Goal: Obtain resource: Obtain resource

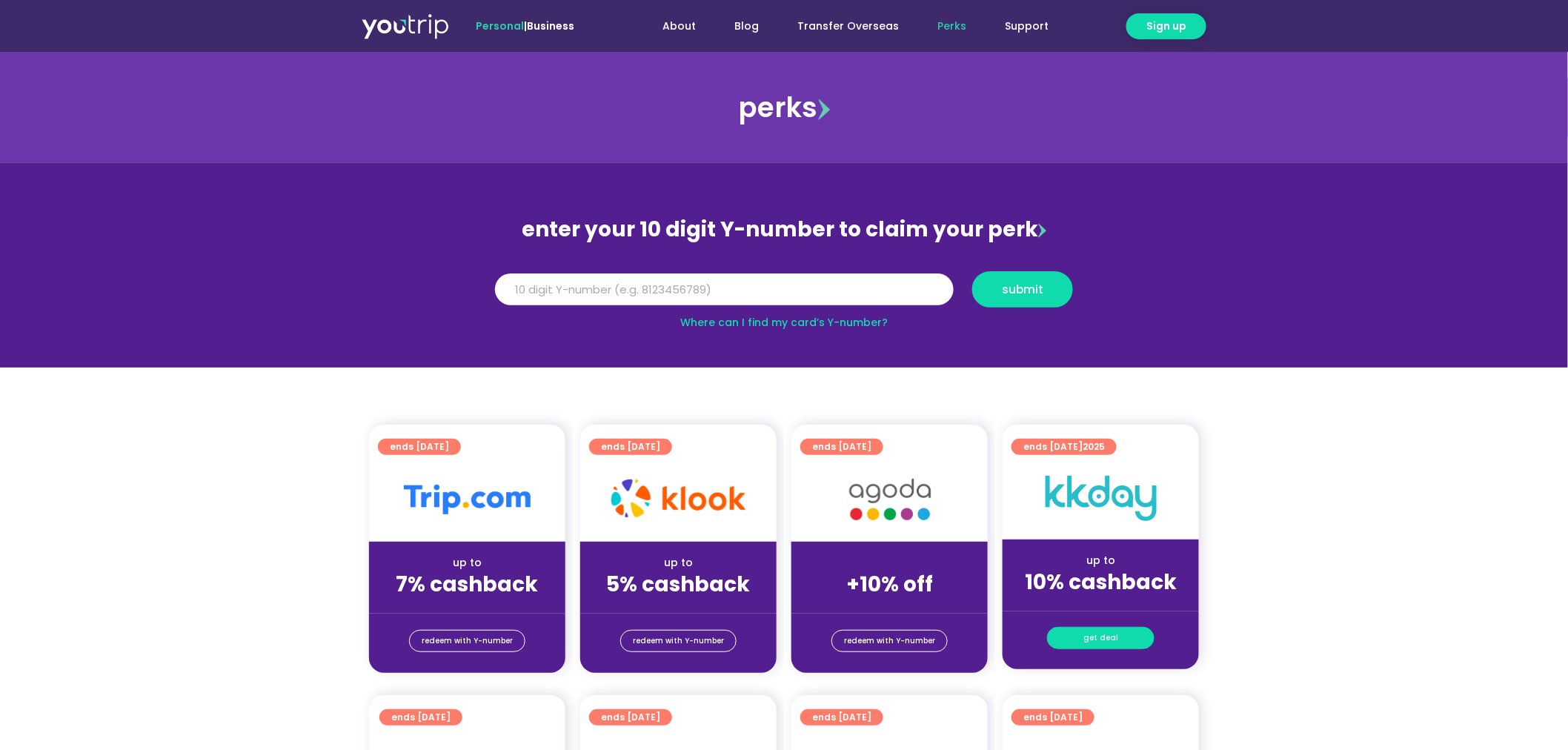
click at [1109, 638] on span "get deal" at bounding box center [1101, 638] width 35 height 21
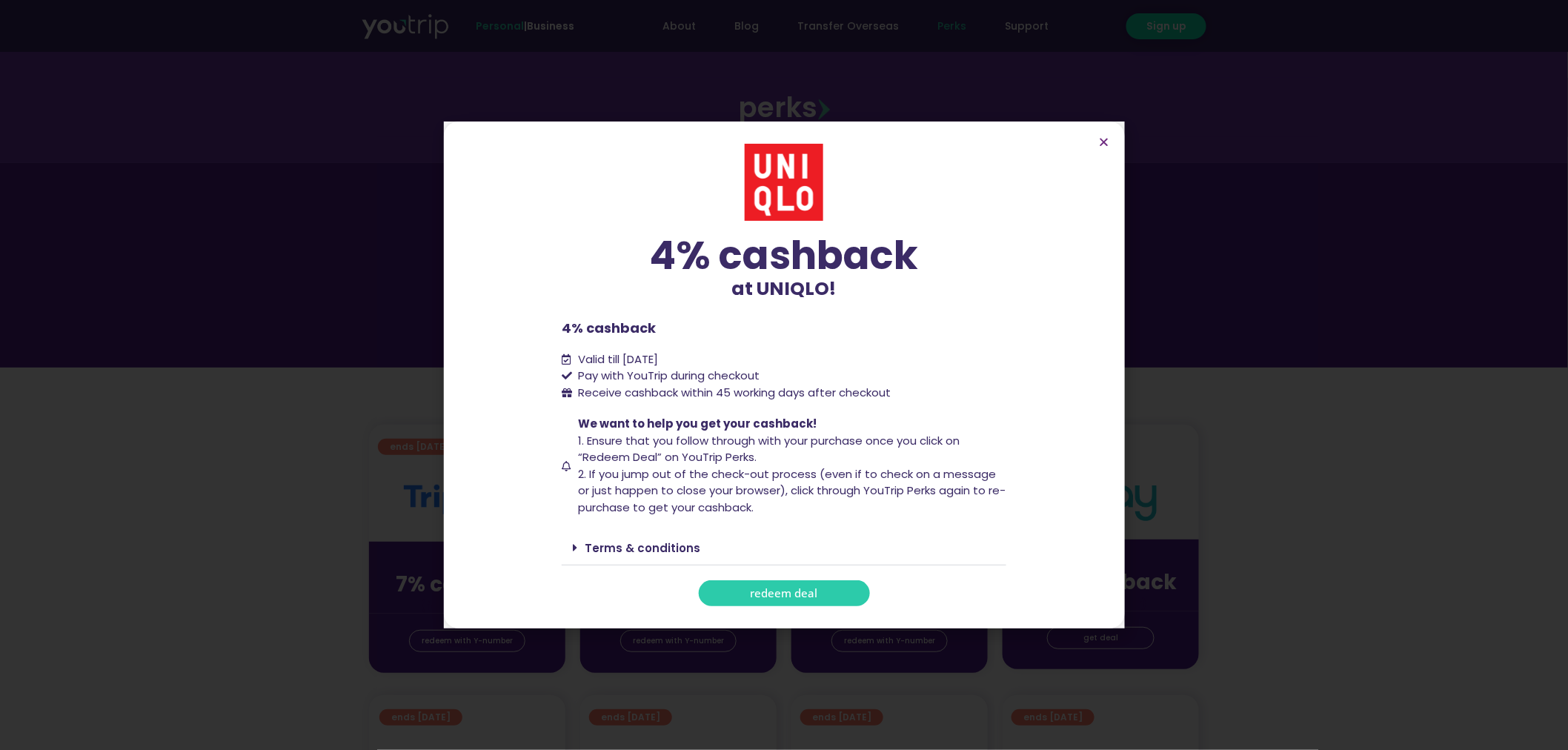
click at [1102, 135] on section "4% cashback at UNIQLO! 4% cashback at UNIQLO! 4% cashback Valid till 31 Decembe…" at bounding box center [784, 375] width 681 height 507
click at [1105, 138] on icon "Close" at bounding box center [1105, 142] width 11 height 11
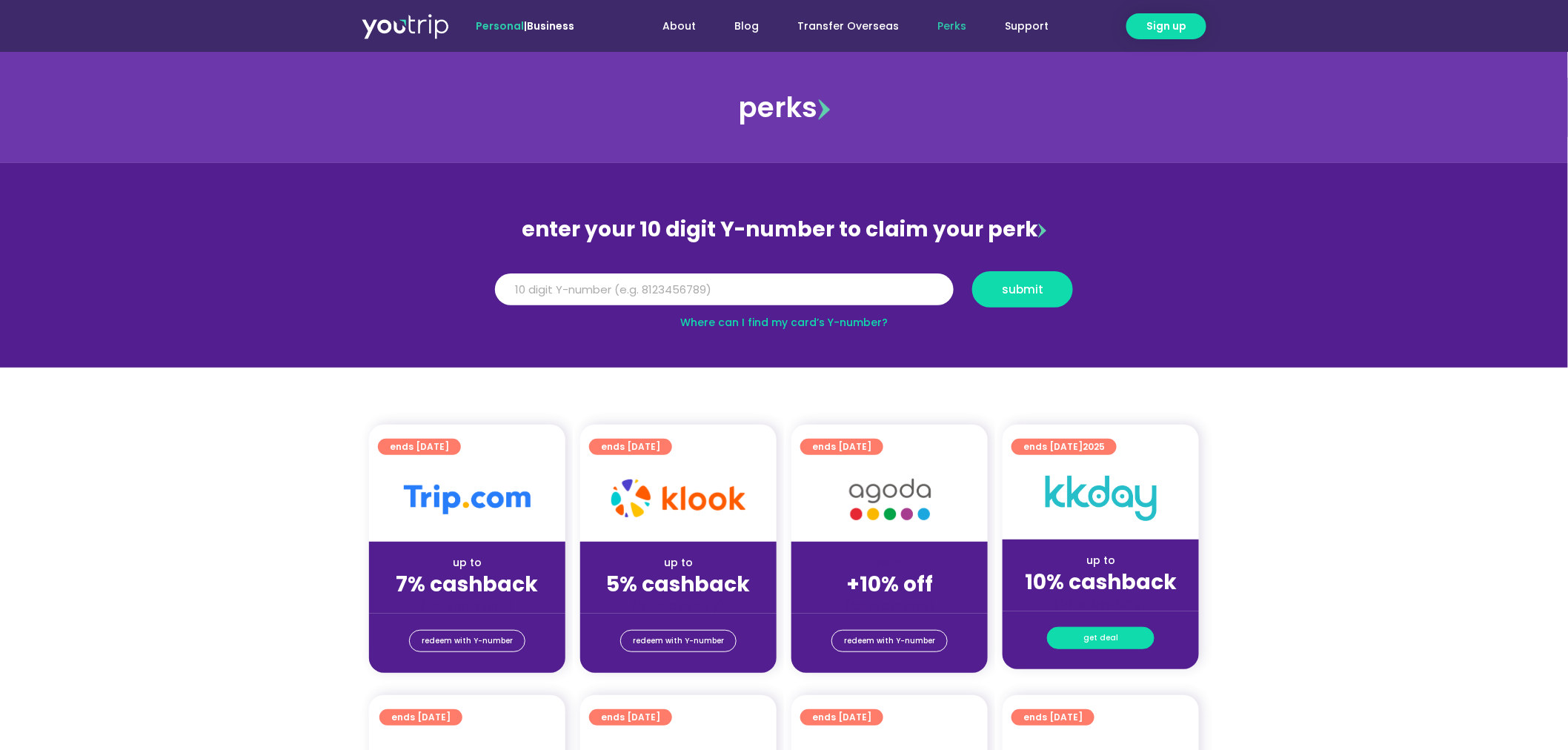
click at [1092, 634] on span "get deal" at bounding box center [1101, 638] width 35 height 21
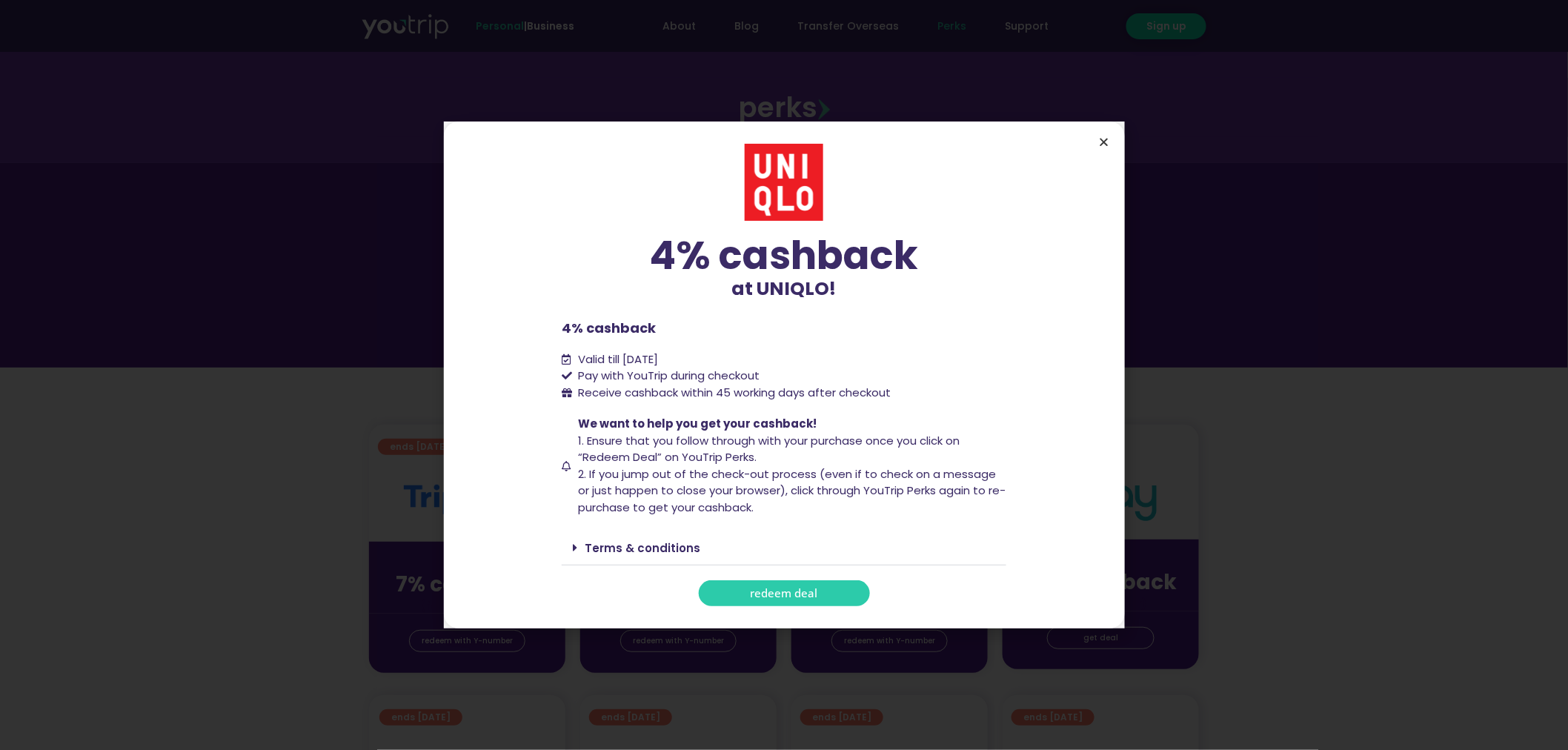
click at [1104, 138] on icon "Close" at bounding box center [1105, 142] width 11 height 11
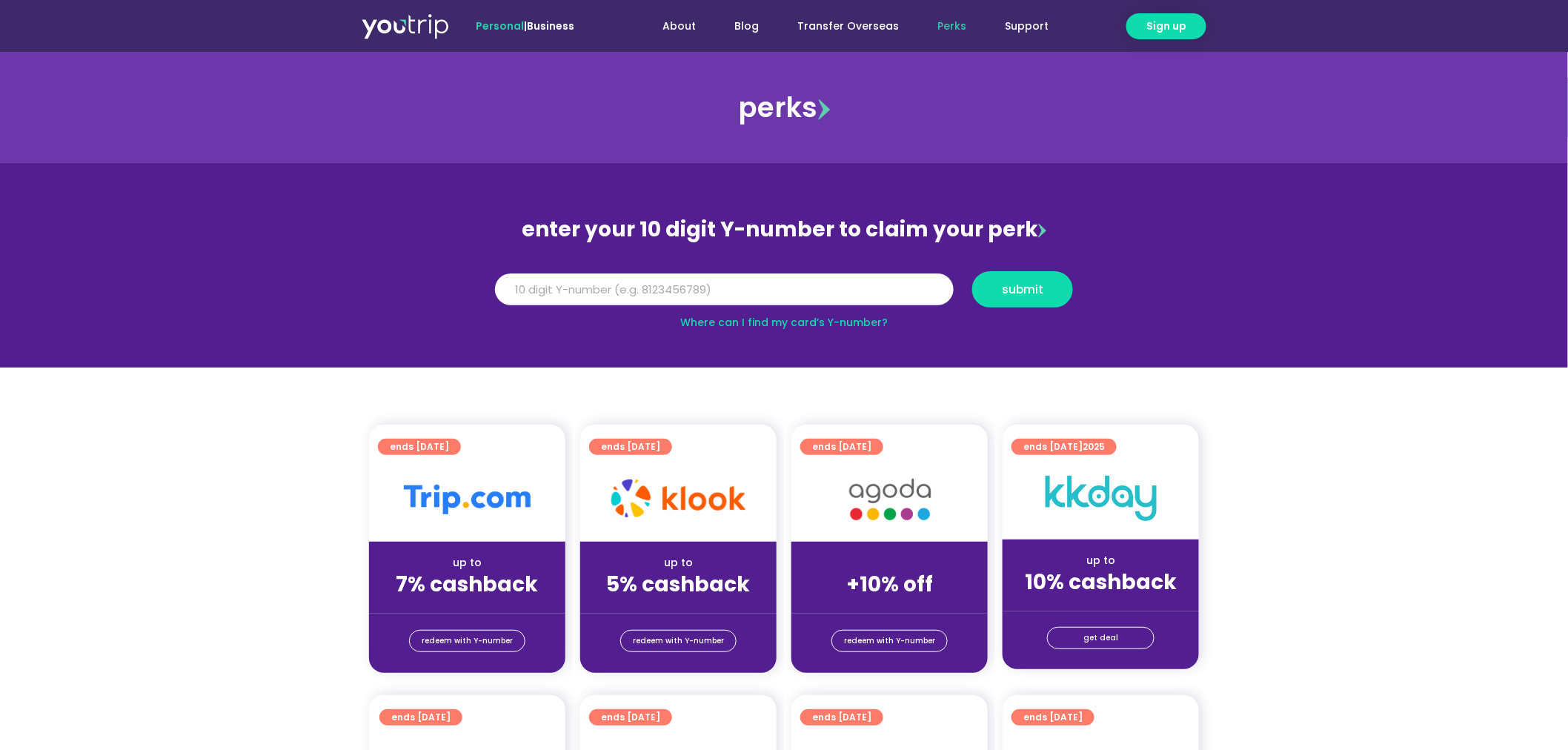
click at [1087, 486] on img at bounding box center [1101, 498] width 111 height 45
click at [1095, 501] on img at bounding box center [1101, 498] width 111 height 45
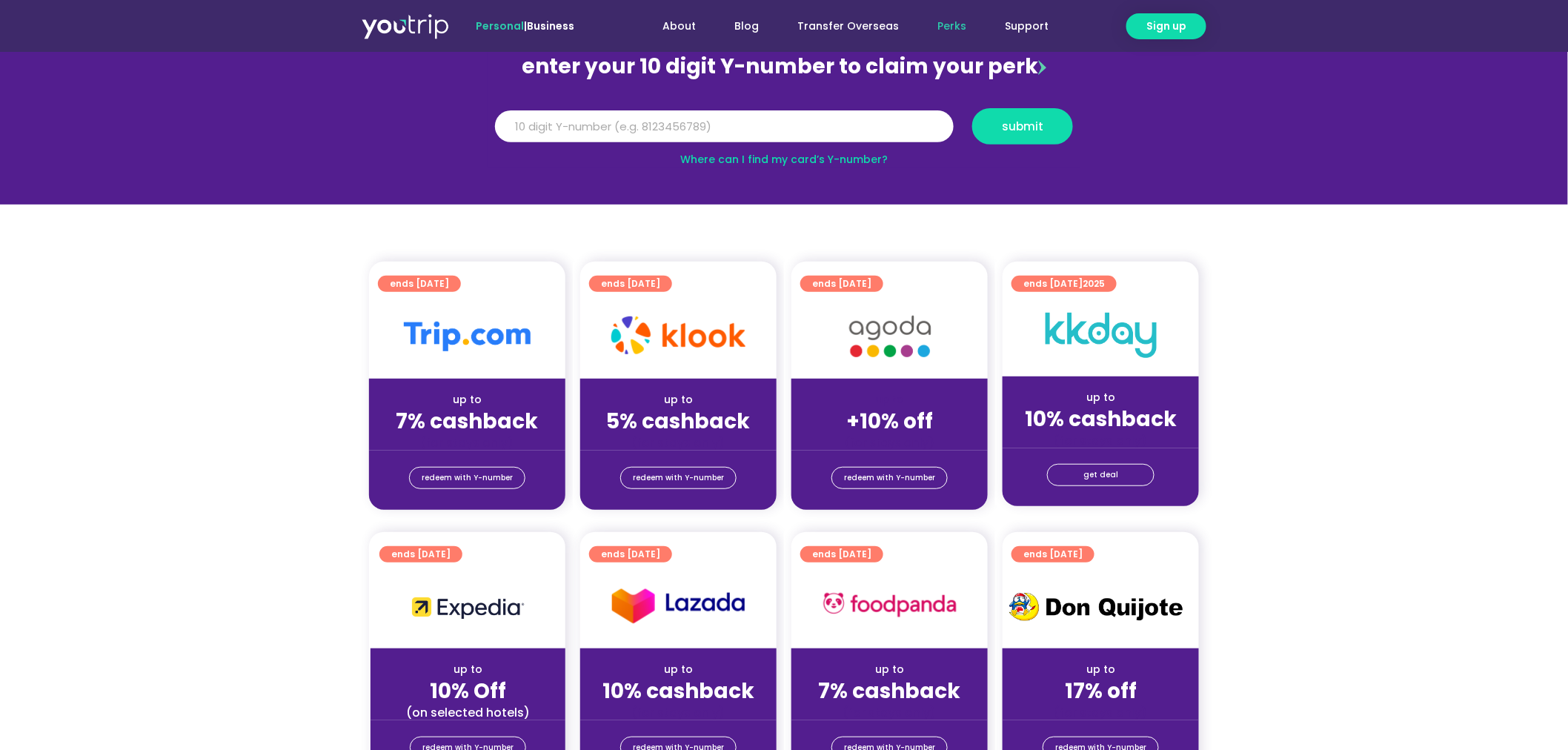
scroll to position [165, 0]
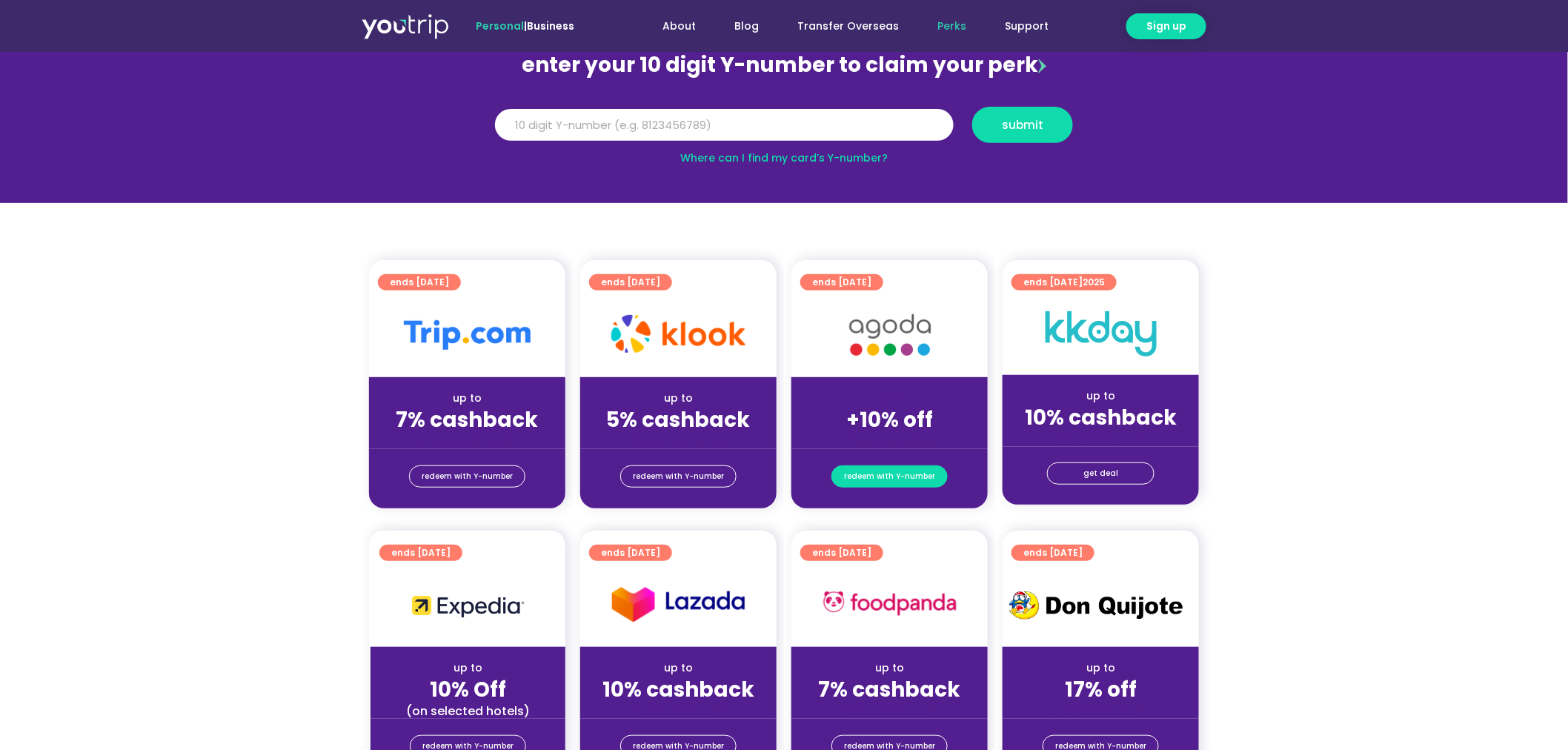
click at [889, 469] on span "redeem with Y-number" at bounding box center [889, 476] width 91 height 21
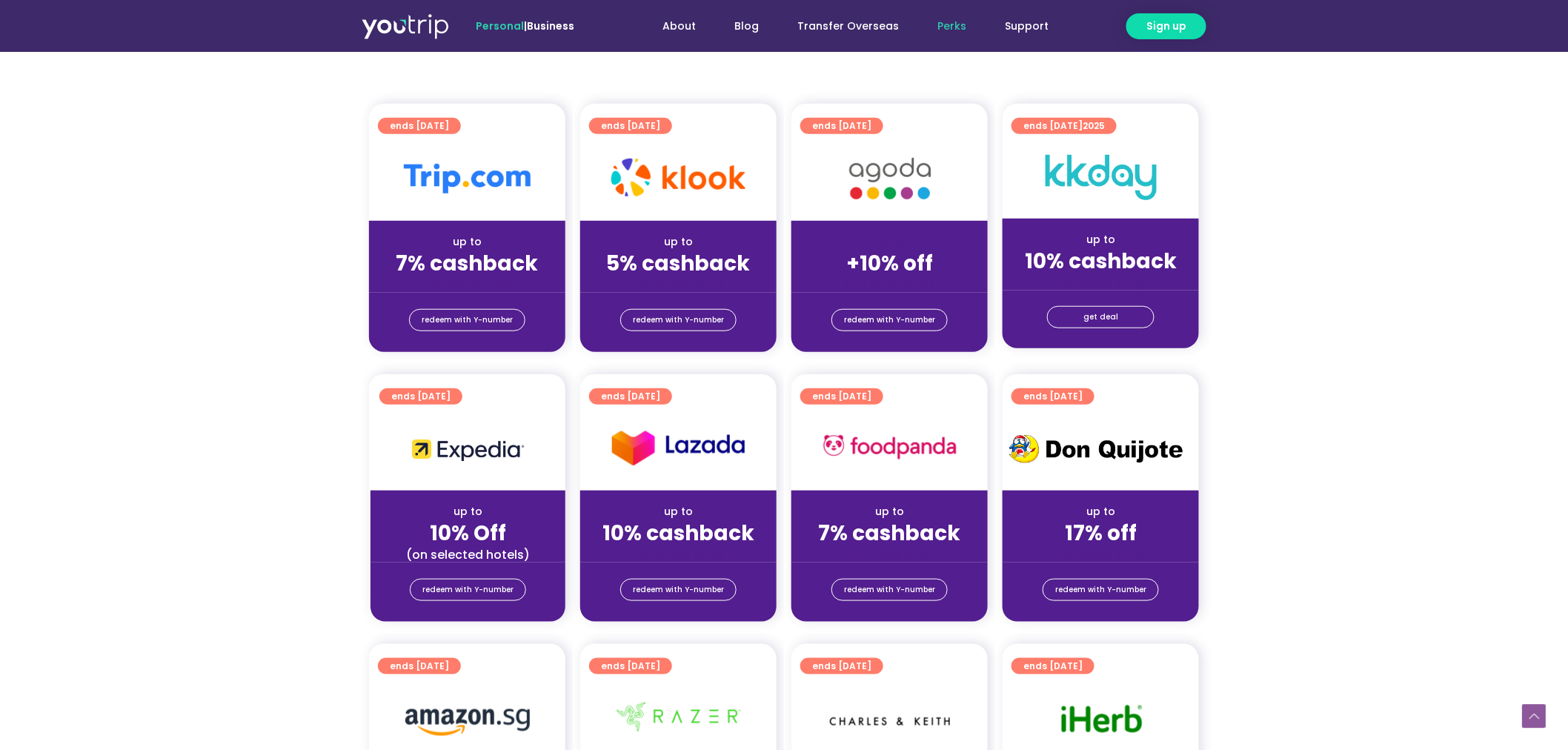
scroll to position [328, 0]
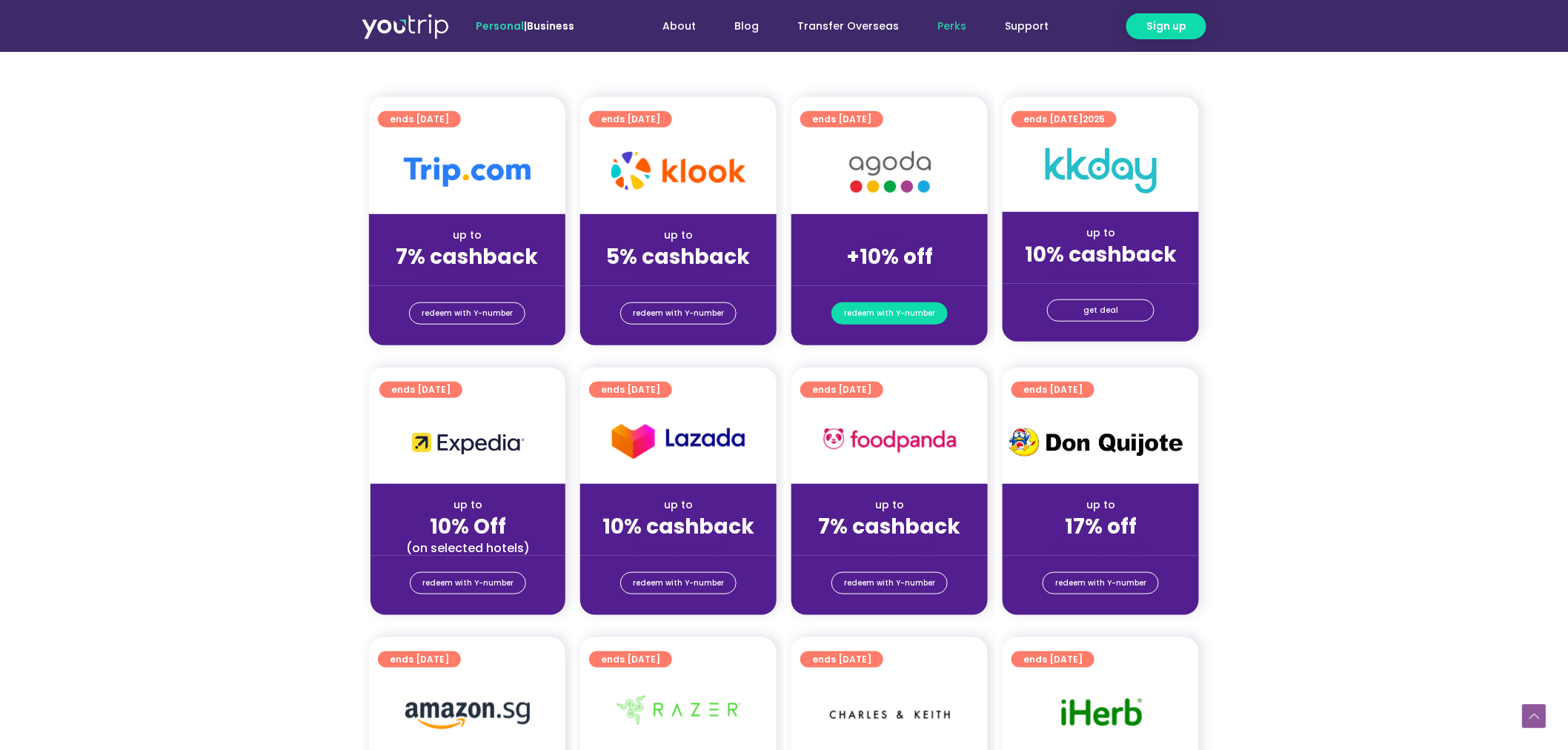
click at [868, 312] on span "redeem with Y-number" at bounding box center [889, 313] width 91 height 21
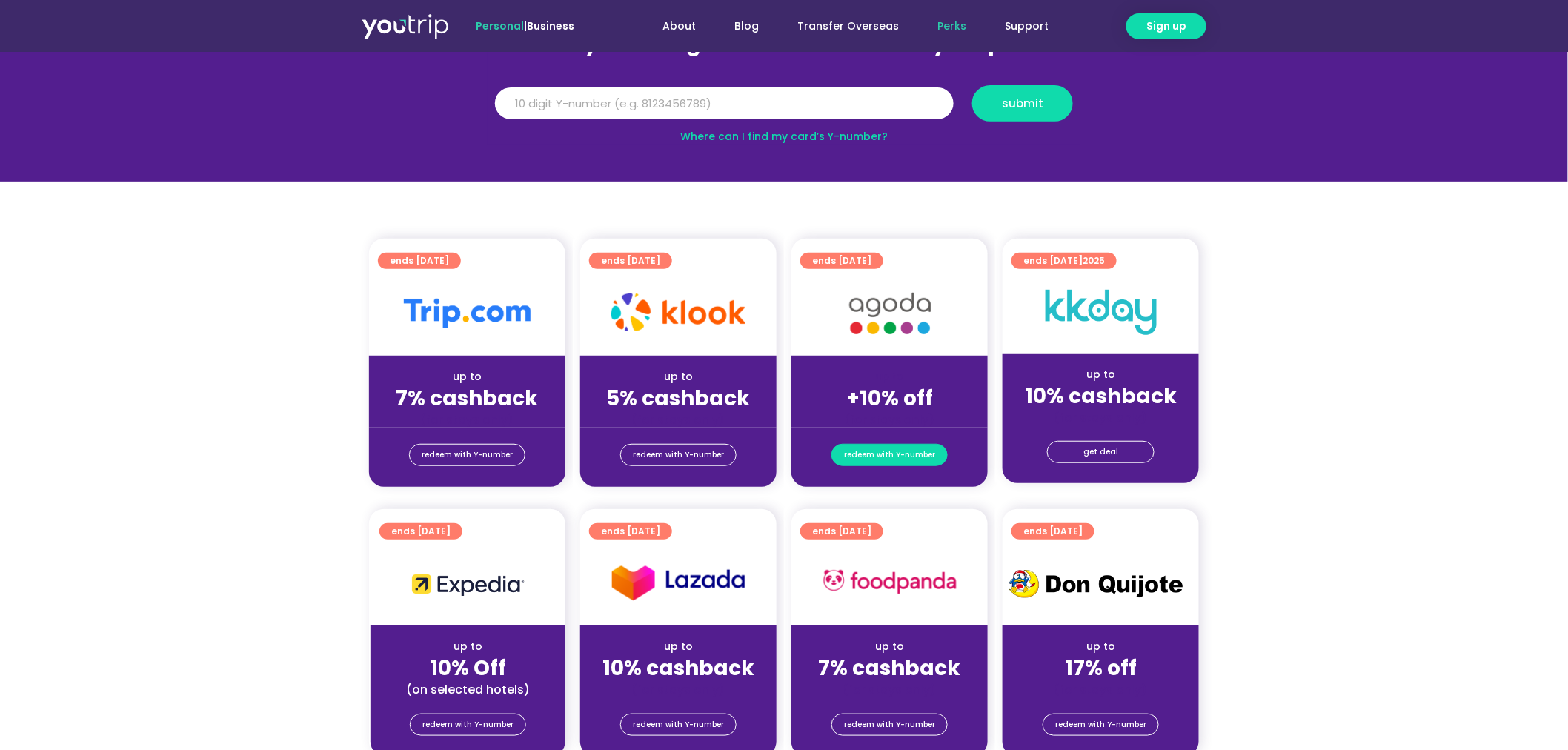
scroll to position [163, 0]
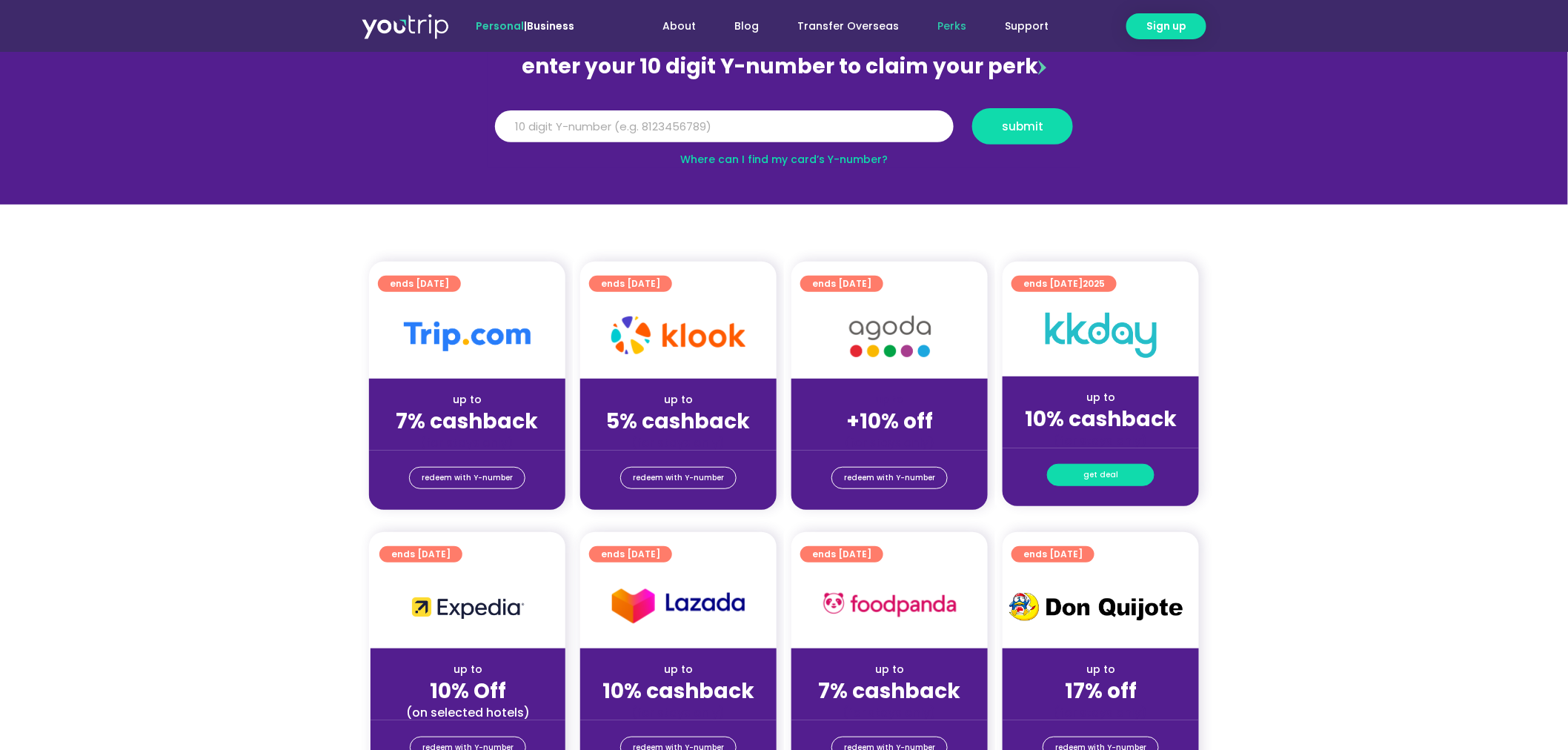
click at [1121, 472] on link "get deal" at bounding box center [1101, 475] width 108 height 22
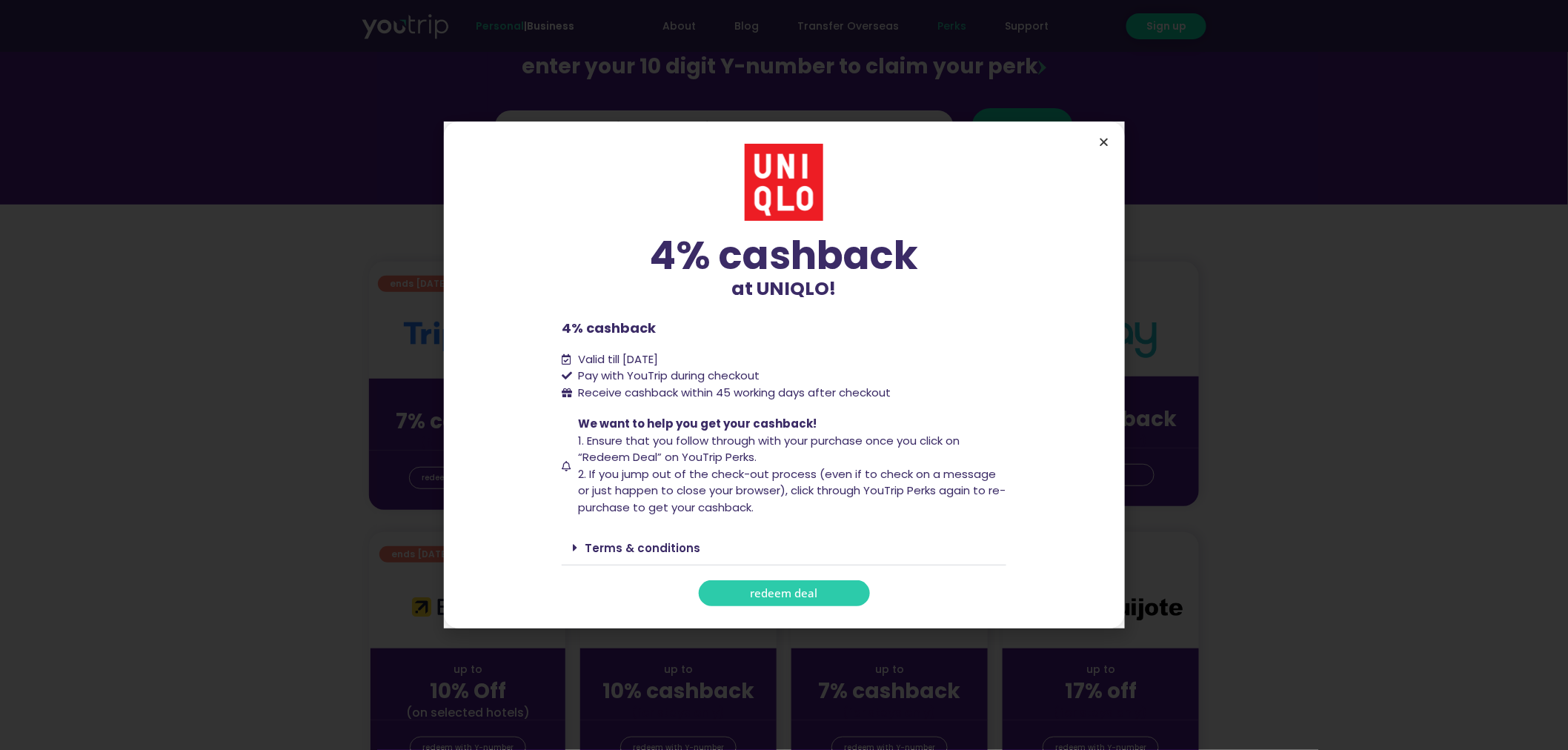
click at [1100, 137] on icon "Close" at bounding box center [1105, 142] width 11 height 11
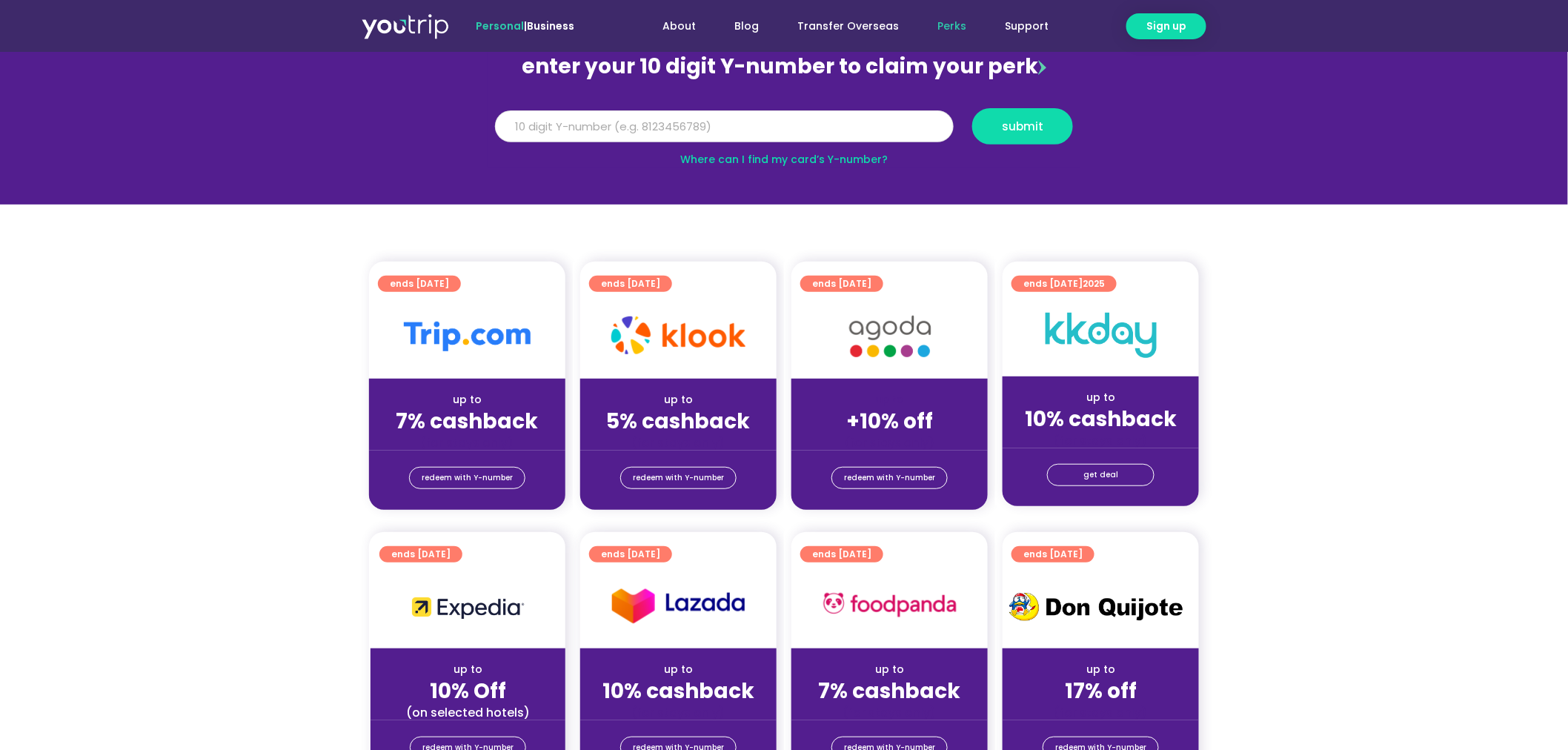
click at [671, 129] on input "Y Number" at bounding box center [724, 127] width 459 height 32
type input "8122893216"
click at [1034, 127] on span "submit" at bounding box center [1022, 127] width 41 height 11
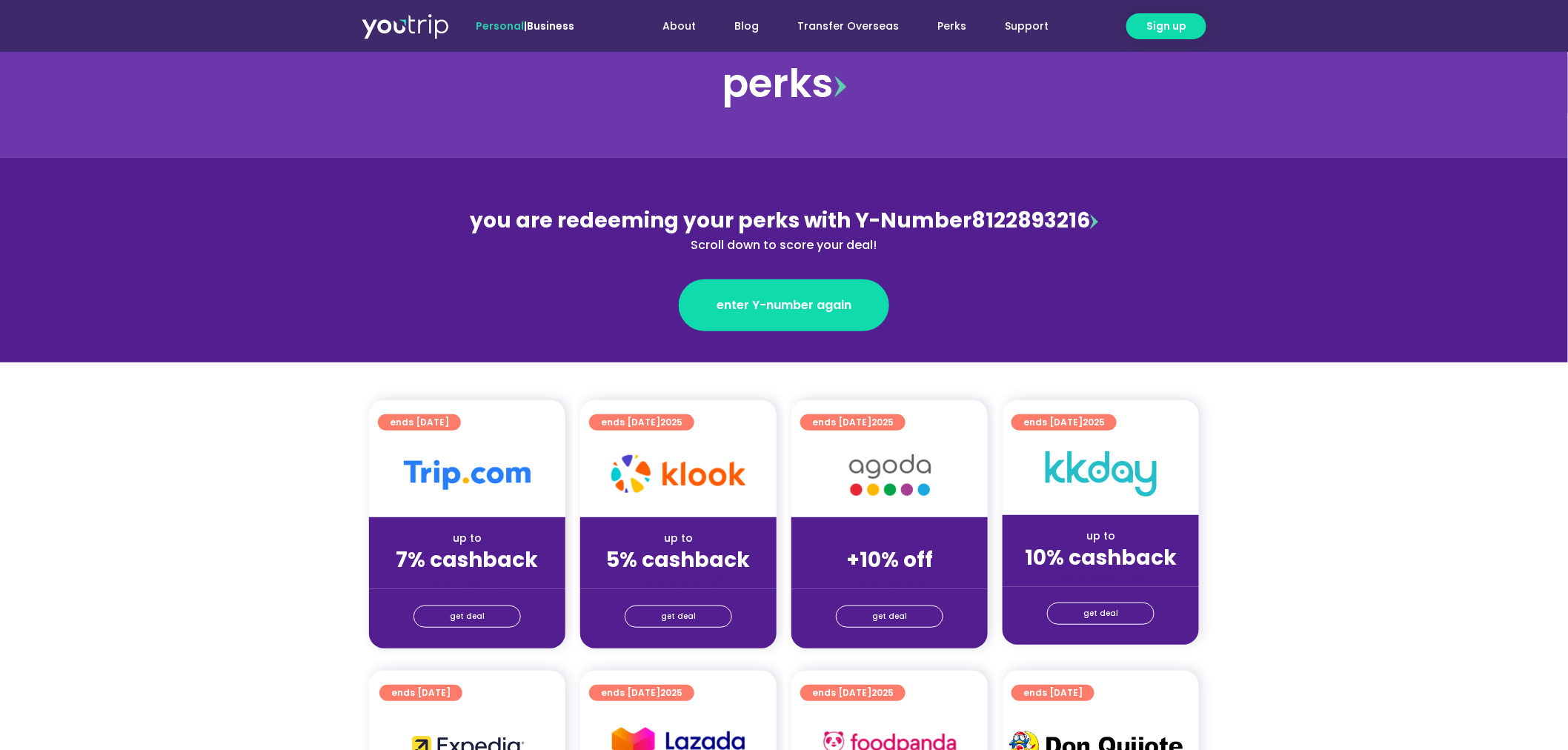
scroll to position [82, 0]
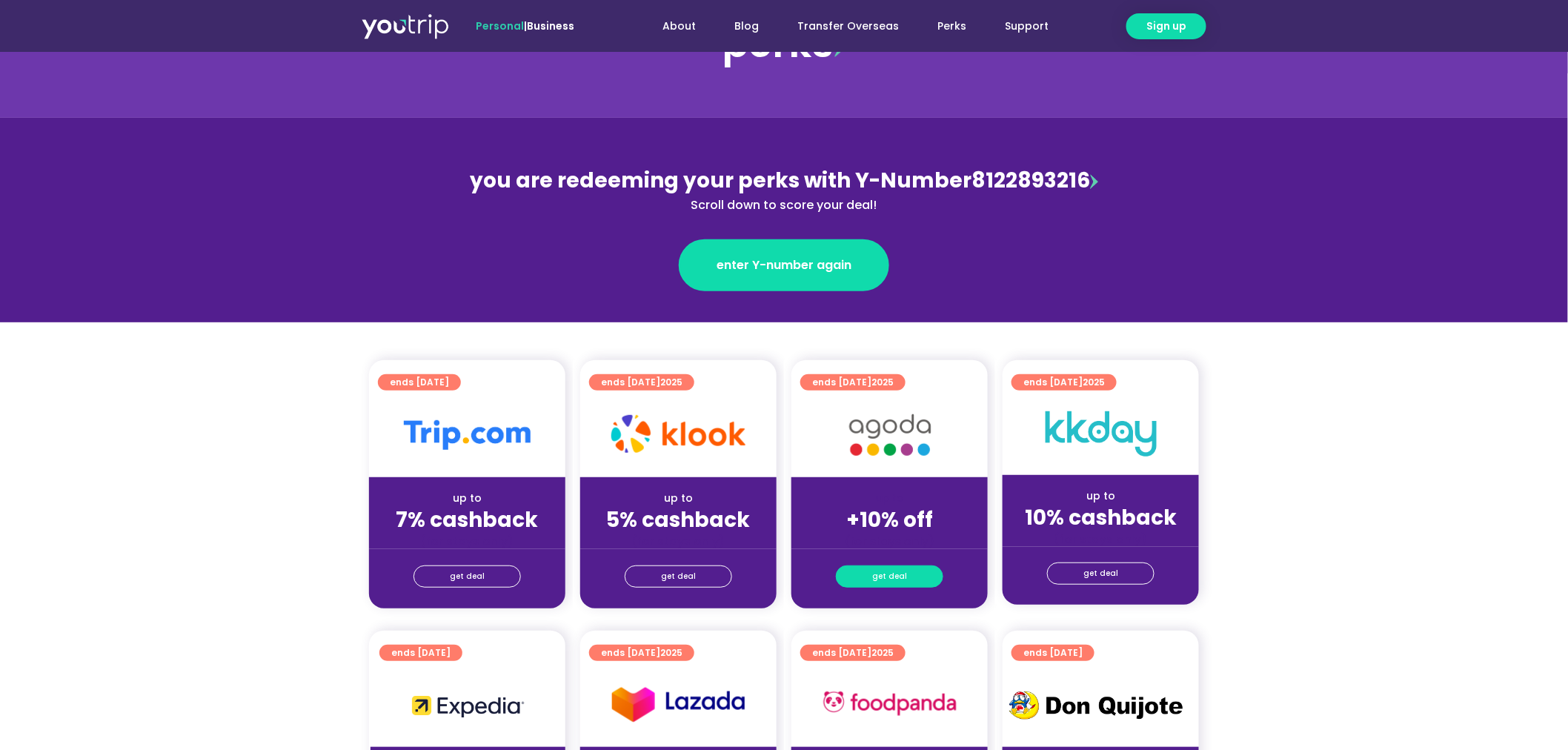
click at [886, 576] on span "get deal" at bounding box center [890, 577] width 35 height 21
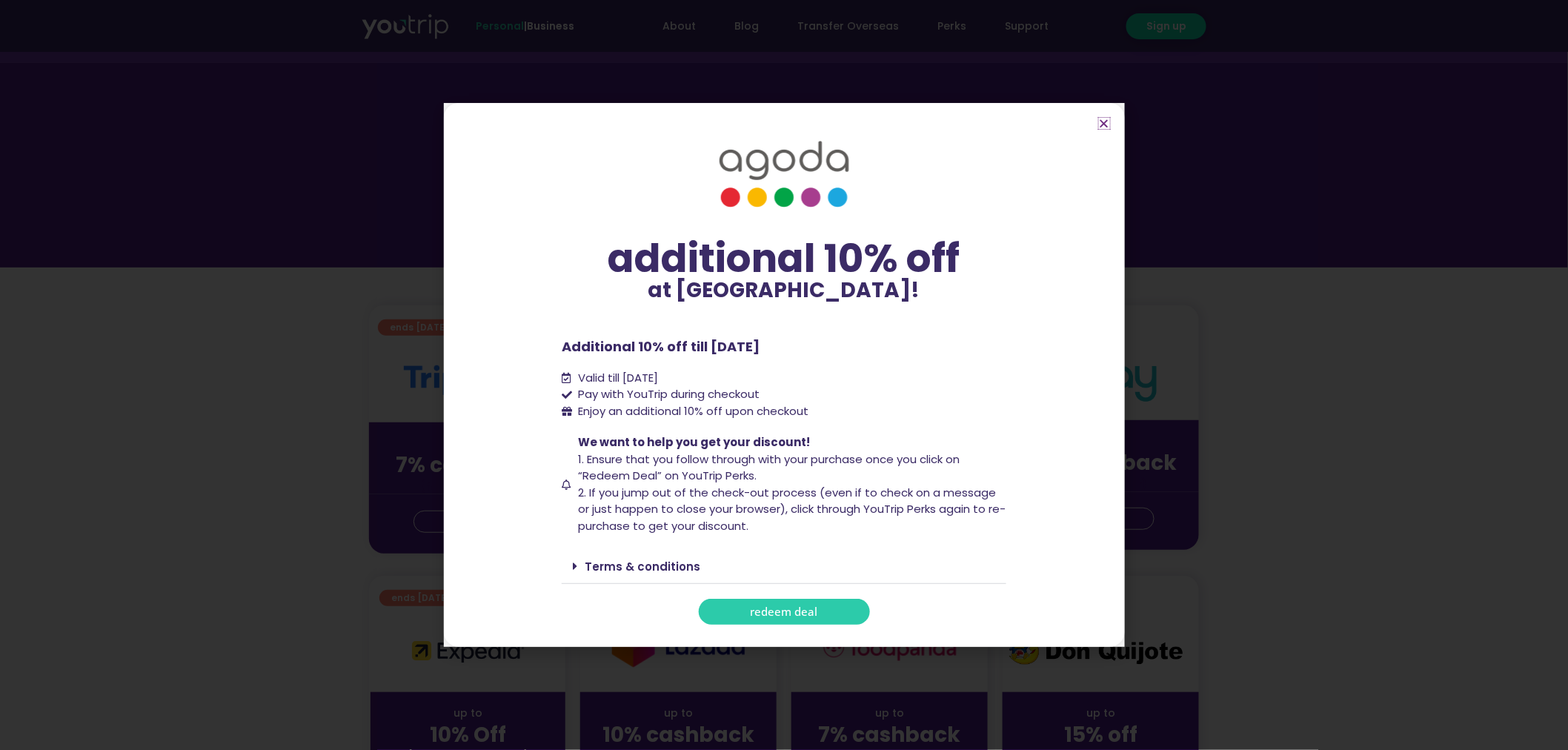
scroll to position [329, 0]
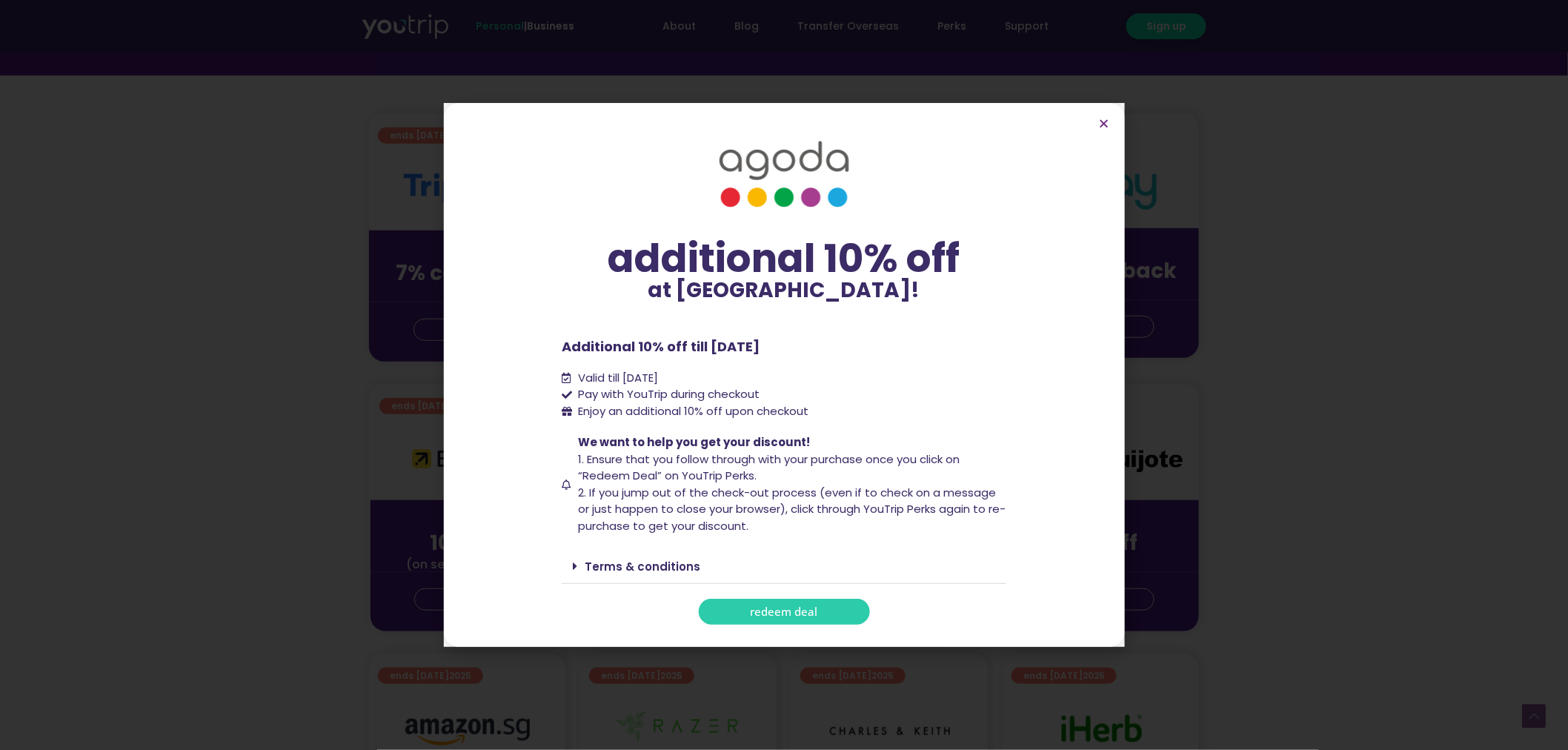
click at [782, 612] on span "redeem deal" at bounding box center [784, 612] width 67 height 11
